Goal: Task Accomplishment & Management: Complete application form

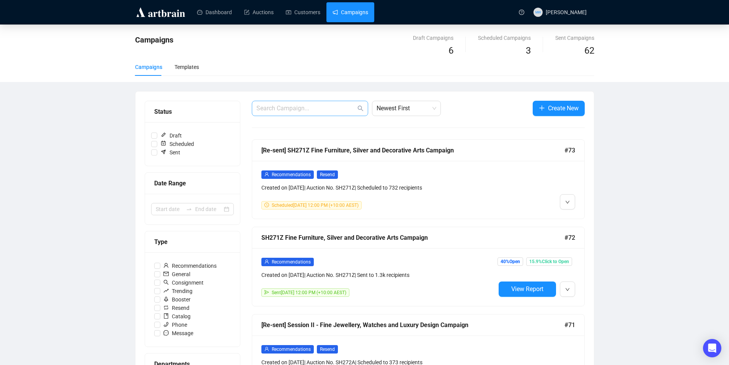
click at [303, 114] on span at bounding box center [310, 108] width 116 height 15
type input "f"
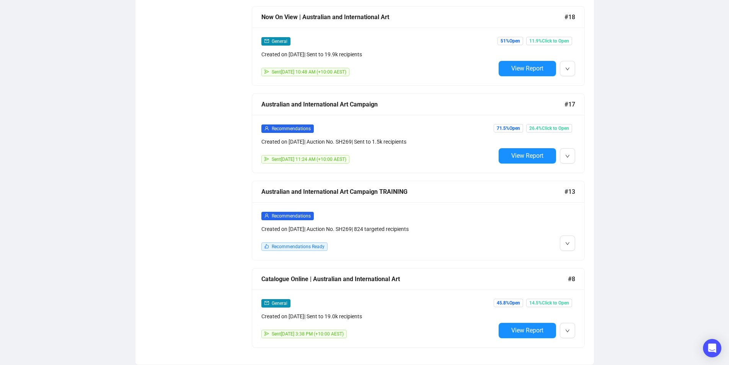
scroll to position [740, 0]
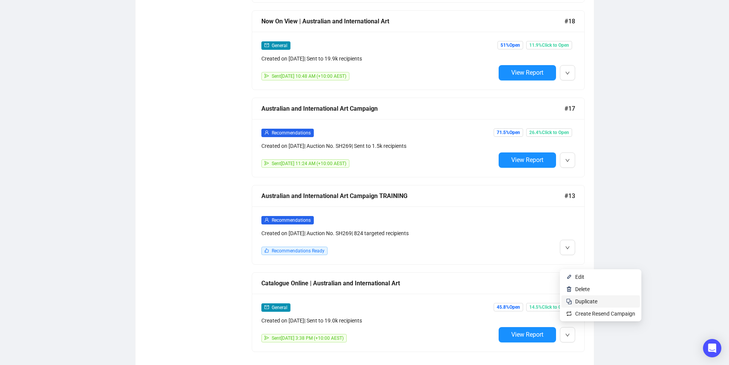
type input "australian"
click at [585, 301] on span "Duplicate" at bounding box center [586, 301] width 22 height 6
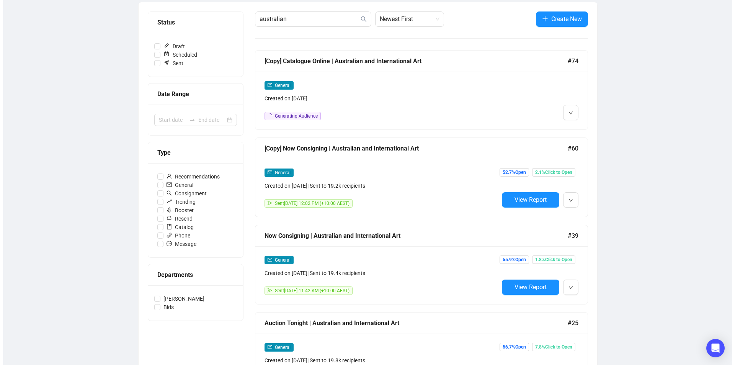
scroll to position [0, 0]
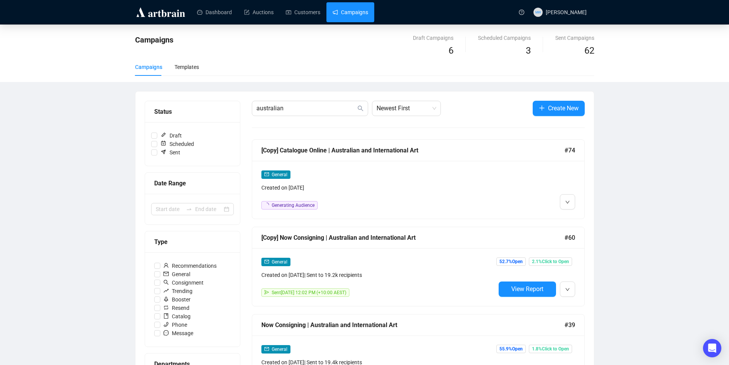
click at [363, 14] on link "Campaigns" at bounding box center [351, 12] width 36 height 20
click at [310, 7] on link "Customers" at bounding box center [303, 12] width 34 height 20
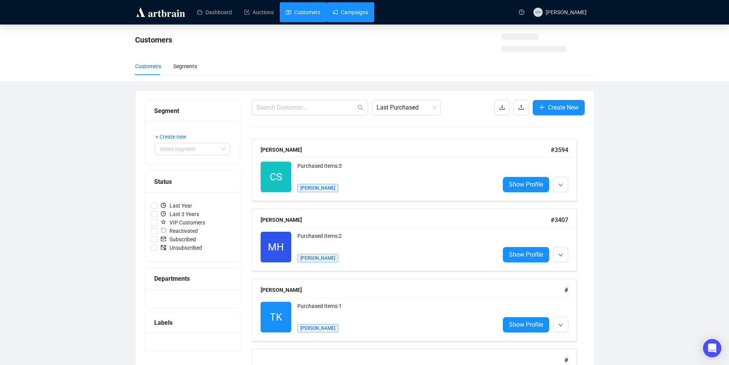
click at [353, 7] on link "Campaigns" at bounding box center [351, 12] width 36 height 20
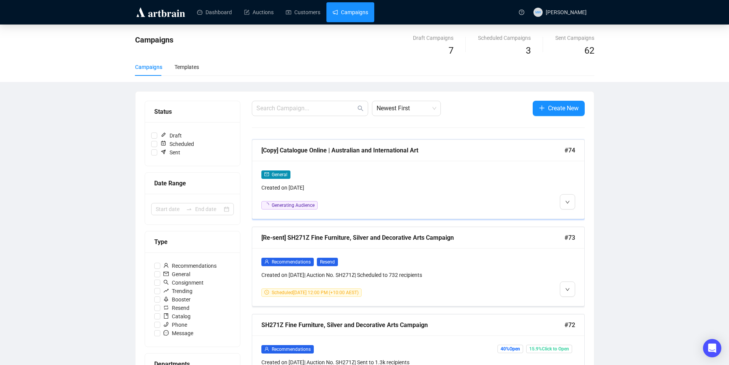
click at [516, 184] on div at bounding box center [536, 189] width 80 height 39
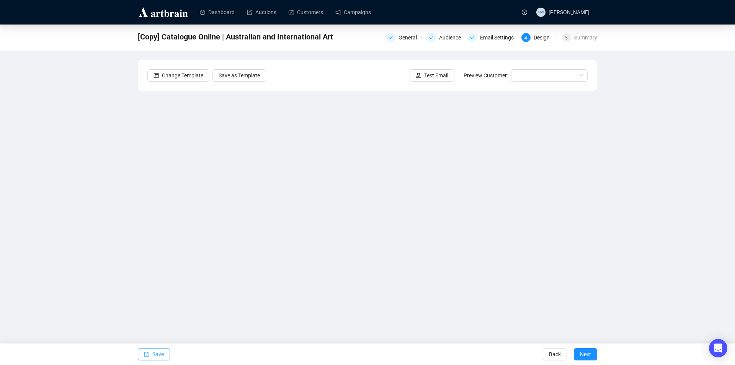
click at [150, 355] on button "Save" at bounding box center [154, 354] width 32 height 12
click at [157, 351] on span "Save" at bounding box center [157, 353] width 11 height 21
click at [154, 353] on span "Save" at bounding box center [157, 353] width 11 height 21
